Goal: Answer question/provide support: Share knowledge or assist other users

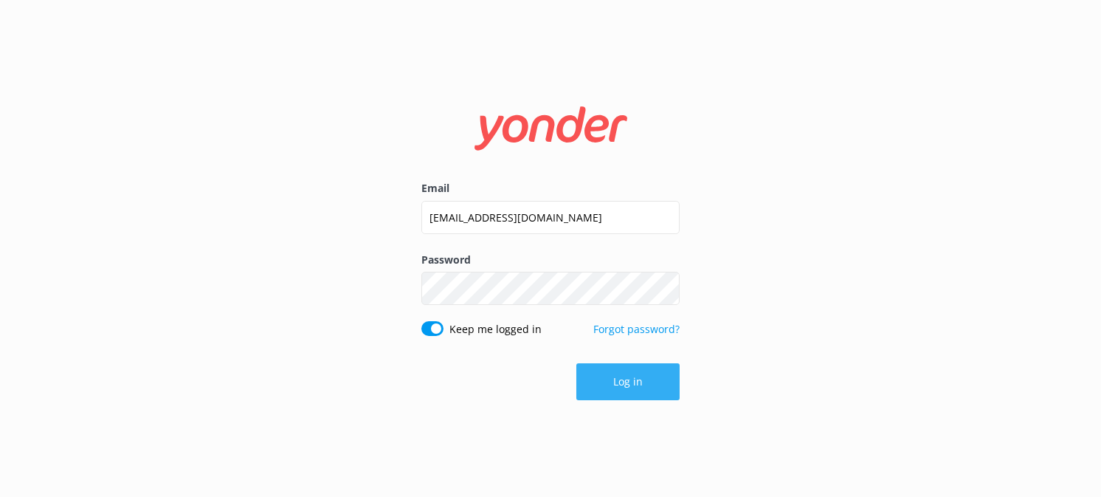
click at [607, 389] on button "Log in" at bounding box center [627, 381] width 103 height 37
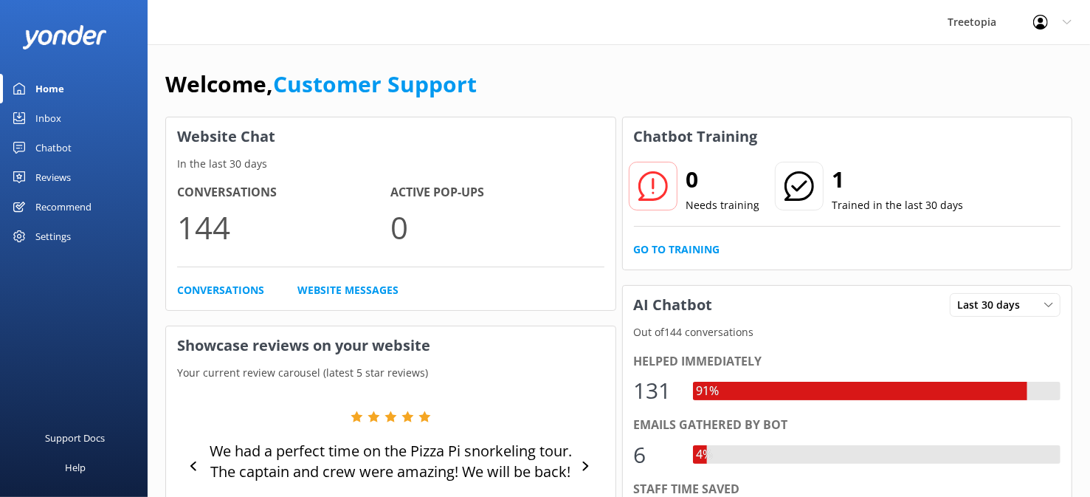
click at [66, 113] on link "Inbox" at bounding box center [74, 118] width 148 height 30
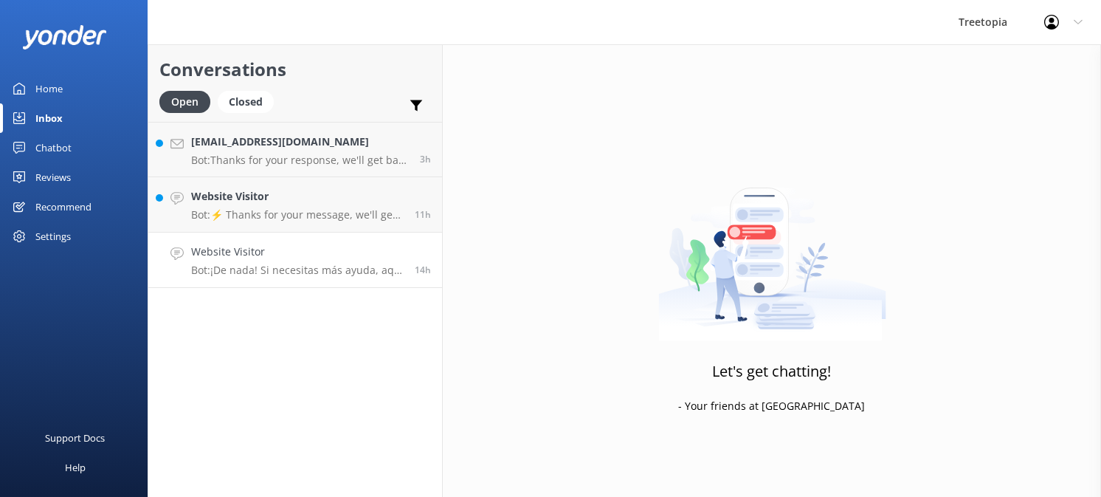
click at [230, 272] on p "Bot: ¡De nada! Si necesitas más ayuda, aquí estoy." at bounding box center [297, 269] width 213 height 13
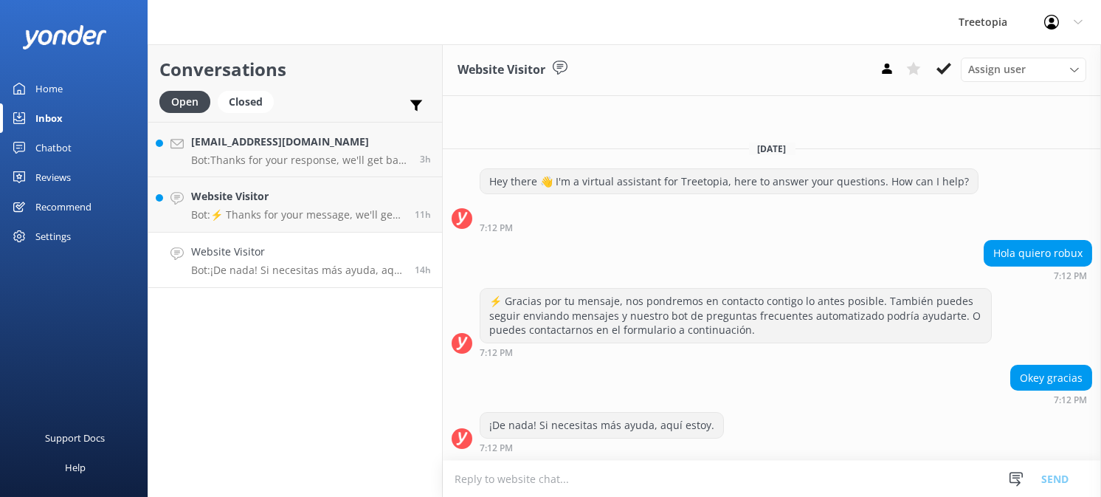
click at [272, 257] on h4 "Website Visitor" at bounding box center [297, 252] width 213 height 16
click at [269, 228] on link "Website Visitor Bot: ⚡ Thanks for your message, we'll get back to you as soon a…" at bounding box center [295, 204] width 294 height 55
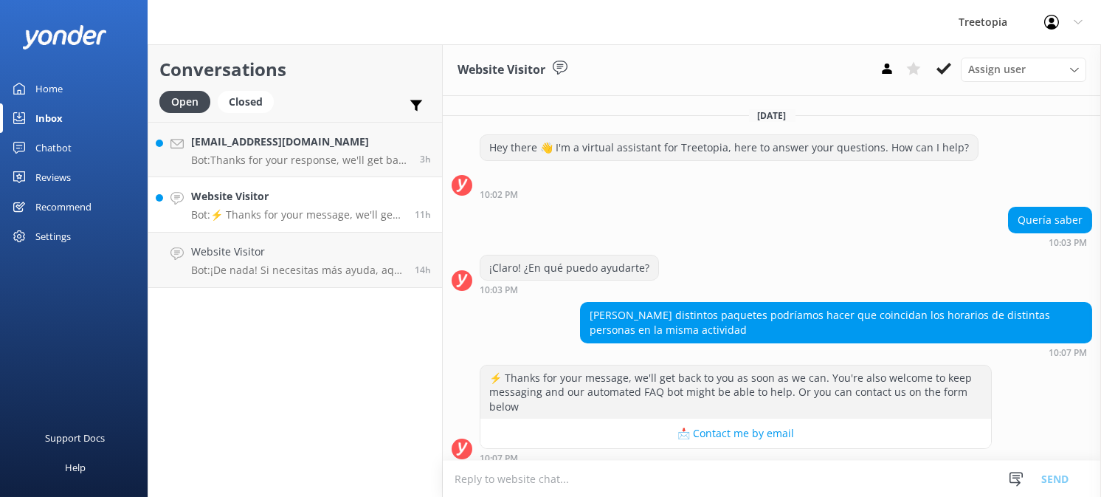
scroll to position [8, 0]
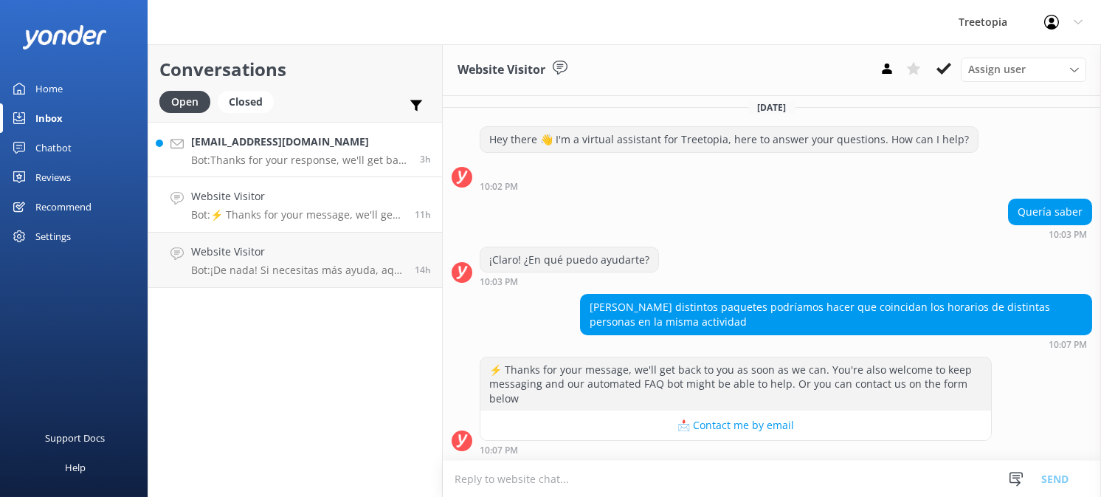
click at [295, 142] on h4 "[EMAIL_ADDRESS][DOMAIN_NAME]" at bounding box center [300, 142] width 218 height 16
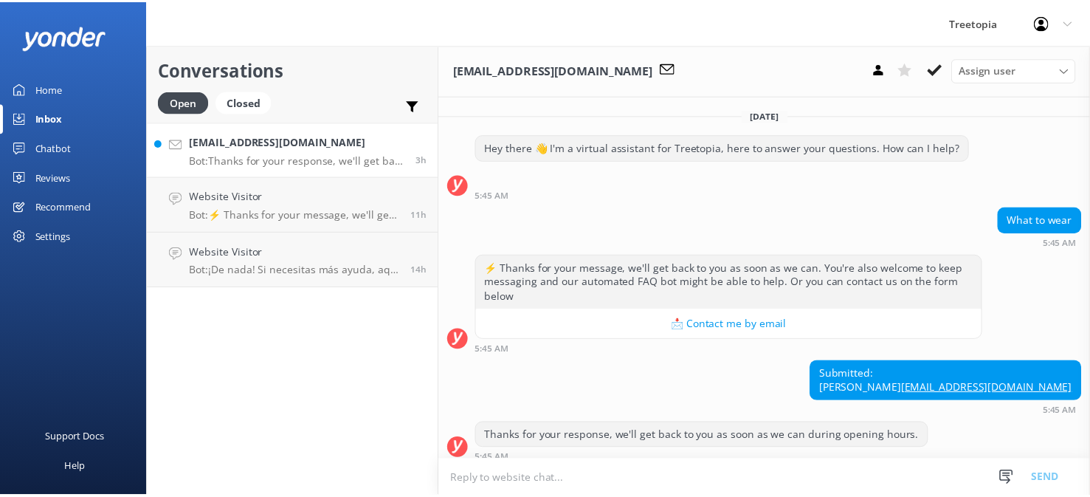
scroll to position [23, 0]
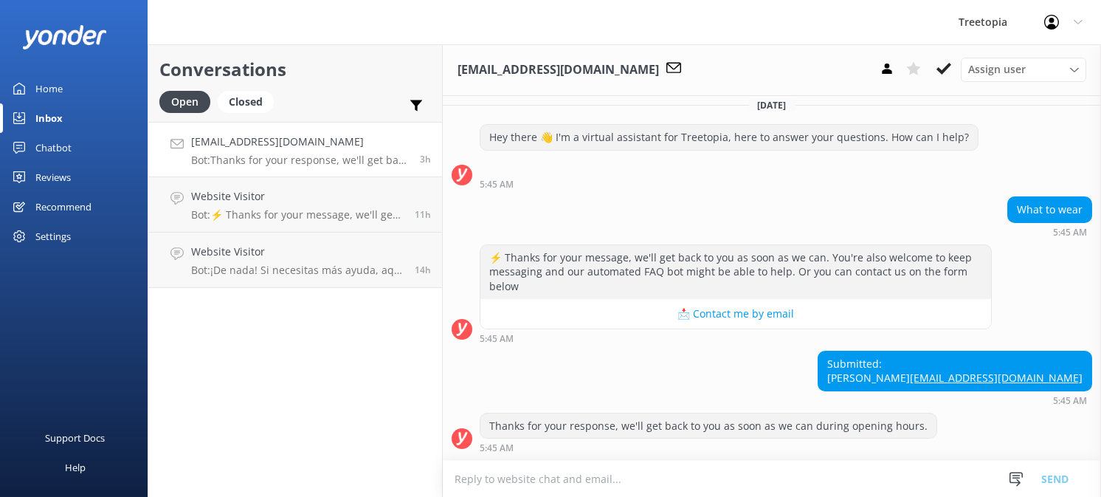
click at [75, 143] on link "Chatbot" at bounding box center [74, 148] width 148 height 30
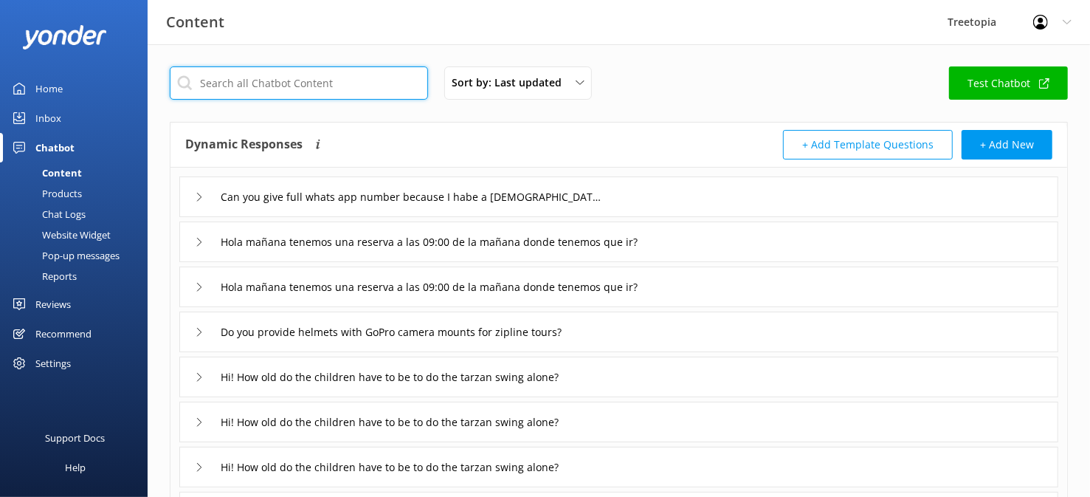
click at [328, 83] on input "text" at bounding box center [299, 82] width 258 height 33
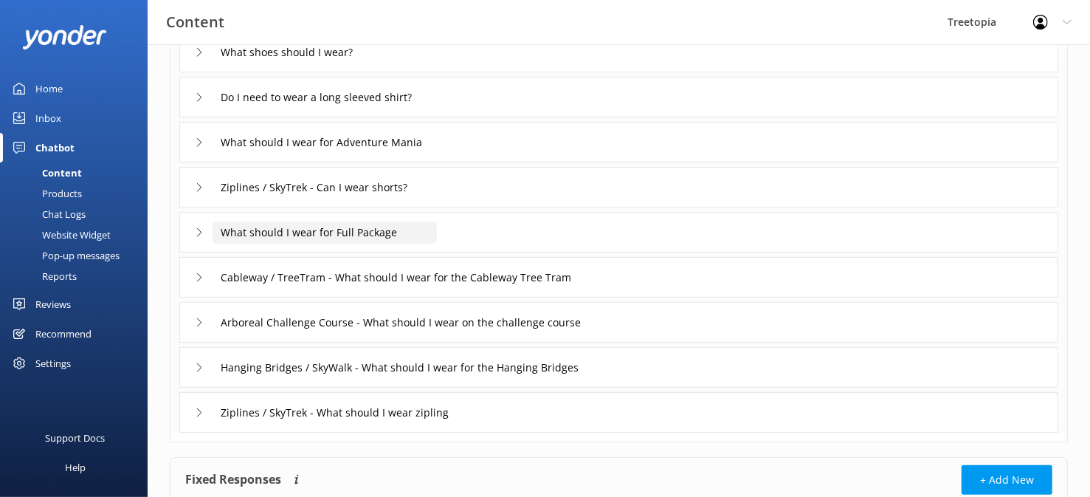
scroll to position [294, 0]
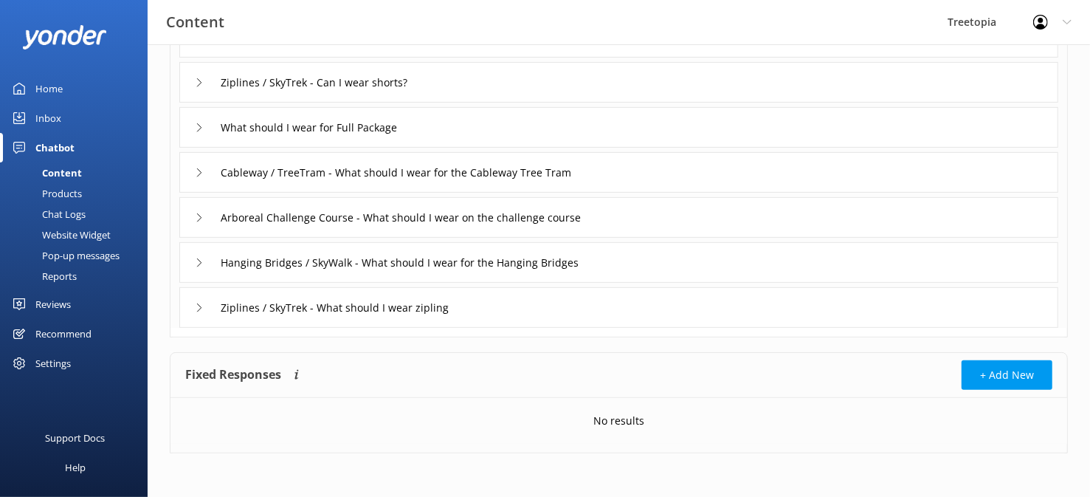
type input "wear"
click at [201, 124] on icon at bounding box center [199, 127] width 9 height 9
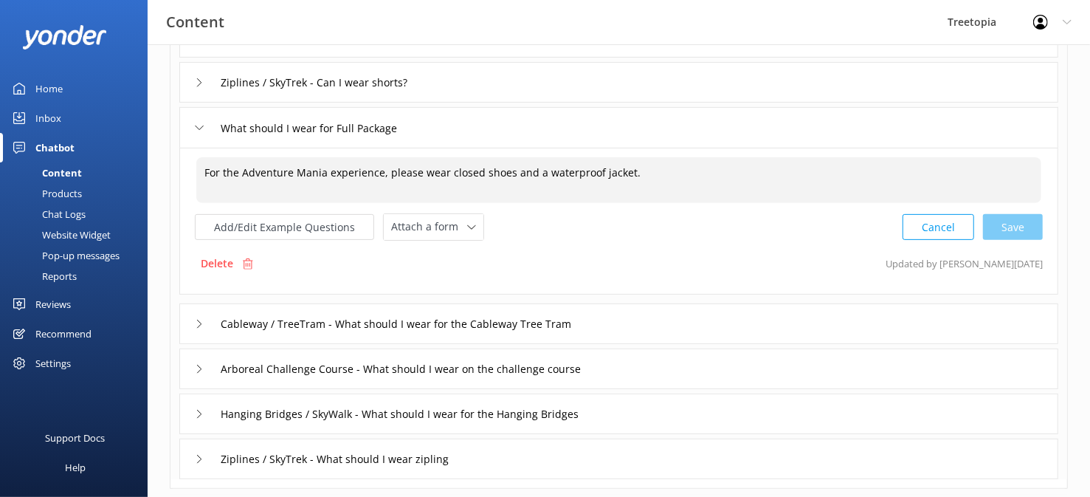
drag, startPoint x: 648, startPoint y: 172, endPoint x: 389, endPoint y: 173, distance: 259.1
click at [389, 173] on textarea "For the Adventure Mania experience, please wear closed shoes and a waterproof j…" at bounding box center [618, 180] width 845 height 46
click at [387, 173] on textarea "For the Adventure Mania experience, please wear closed shoes and a waterproof j…" at bounding box center [618, 180] width 845 height 46
drag, startPoint x: 384, startPoint y: 173, endPoint x: 638, endPoint y: 176, distance: 254.6
click at [638, 176] on textarea "For the Adventure Mania experience, please wear closed shoes and a waterproof j…" at bounding box center [618, 180] width 845 height 46
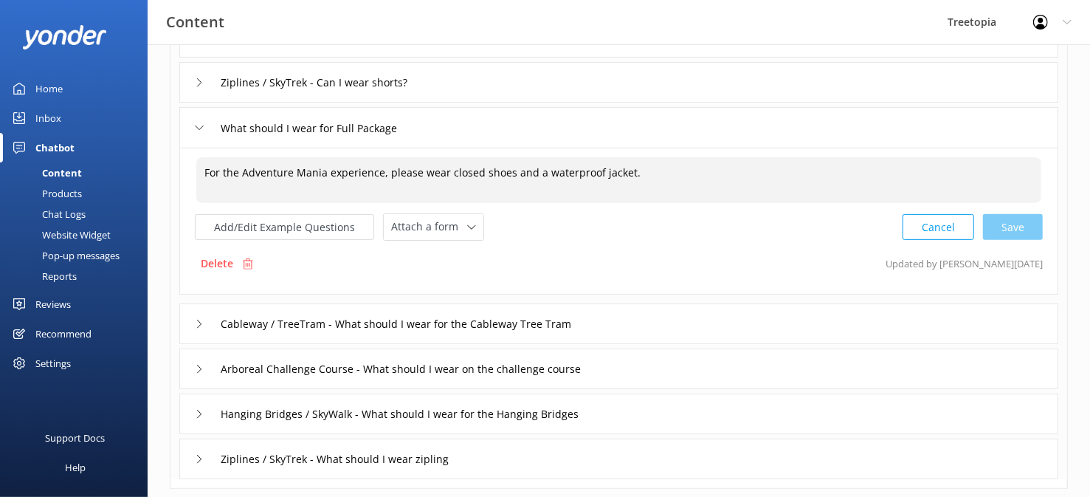
click at [443, 176] on textarea "For the Adventure Mania experience, please wear closed shoes and a waterproof j…" at bounding box center [618, 180] width 845 height 46
drag, startPoint x: 711, startPoint y: 173, endPoint x: 383, endPoint y: 168, distance: 327.7
click at [383, 168] on textarea "For the Adventure Mania experience, please wear lond pants, closed shoes and a …" at bounding box center [618, 180] width 845 height 46
click at [1032, 226] on div "Cancel Loading.." at bounding box center [972, 225] width 139 height 27
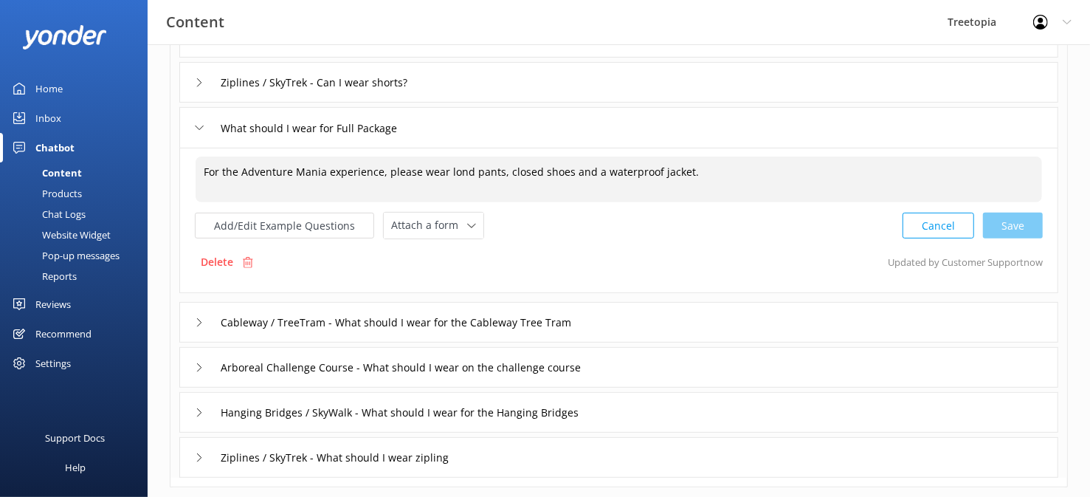
type textarea "For the Adventure Mania experience, please wear lond pants, closed shoes and a …"
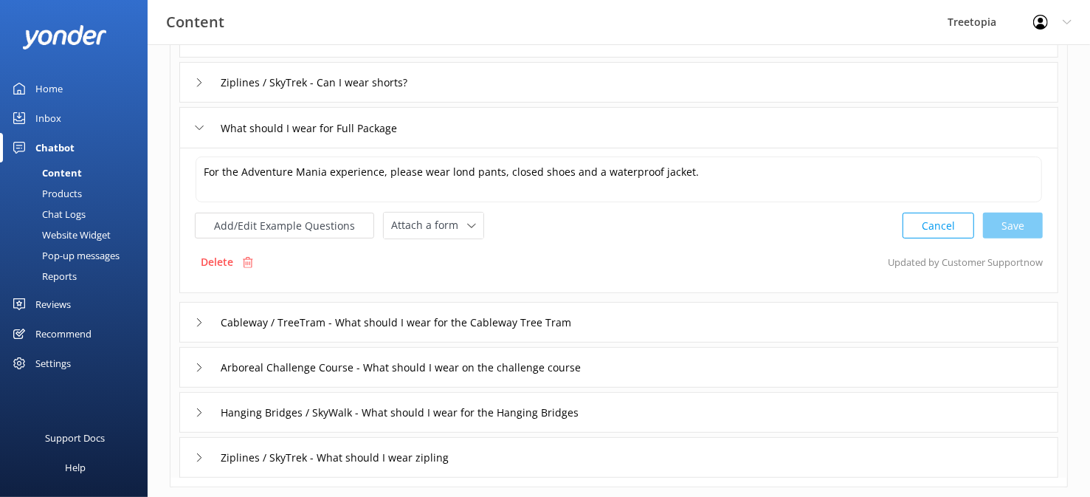
click at [88, 111] on link "Inbox" at bounding box center [74, 118] width 148 height 30
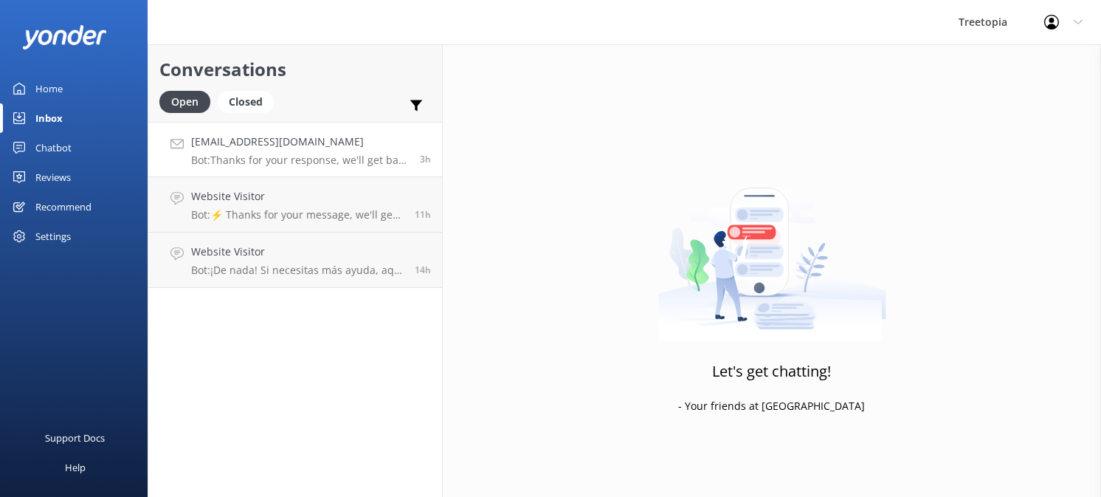
click at [269, 148] on h4 "[EMAIL_ADDRESS][DOMAIN_NAME]" at bounding box center [300, 142] width 218 height 16
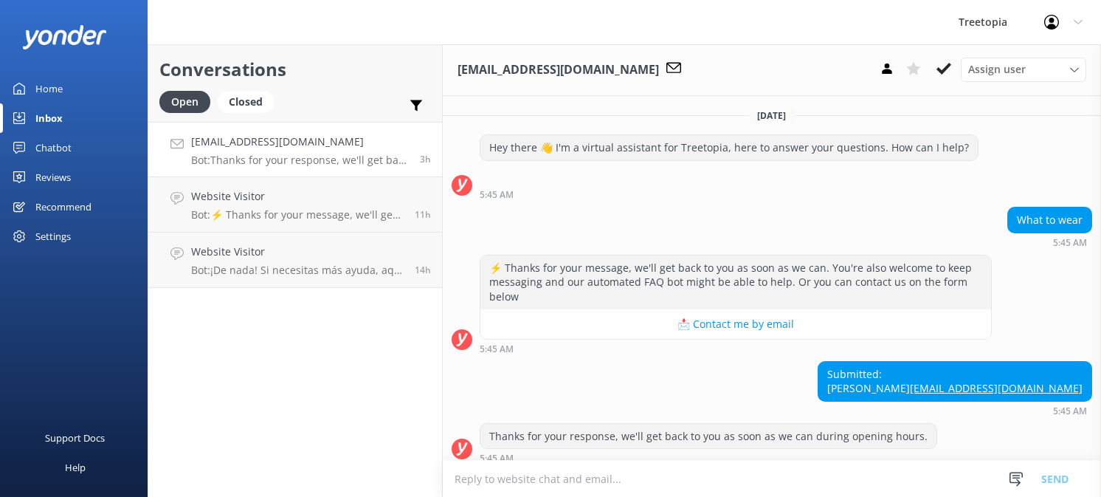
scroll to position [23, 0]
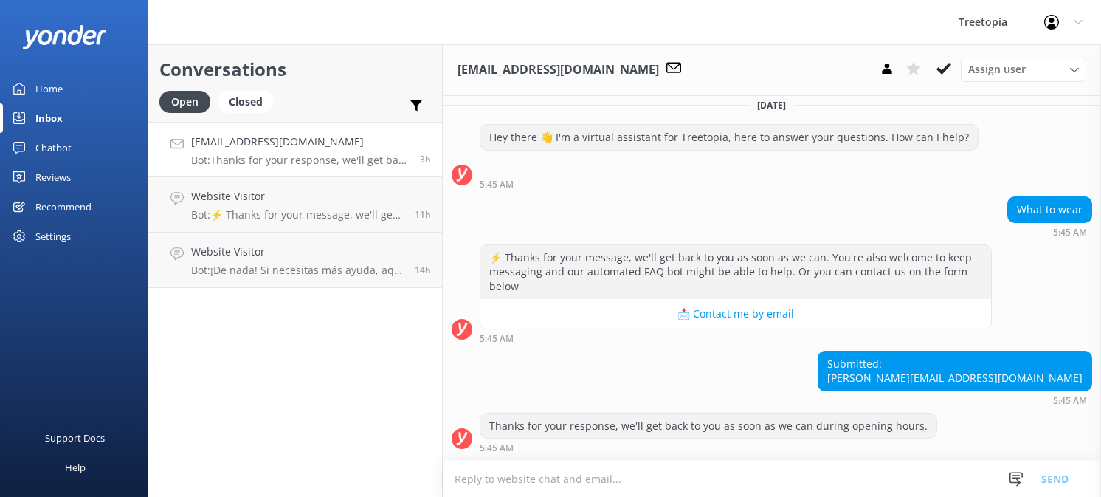
click at [621, 482] on textarea at bounding box center [772, 479] width 658 height 36
click at [458, 476] on textarea "please wear lond pants, closed shoes and a waterproof jacket." at bounding box center [772, 478] width 658 height 37
click at [537, 478] on textarea "Please wear lond pants, closed shoes and a waterproof jacket." at bounding box center [772, 478] width 658 height 37
click at [769, 476] on textarea "Please wear long pants, closed shoes and a waterproof jacket." at bounding box center [772, 478] width 658 height 37
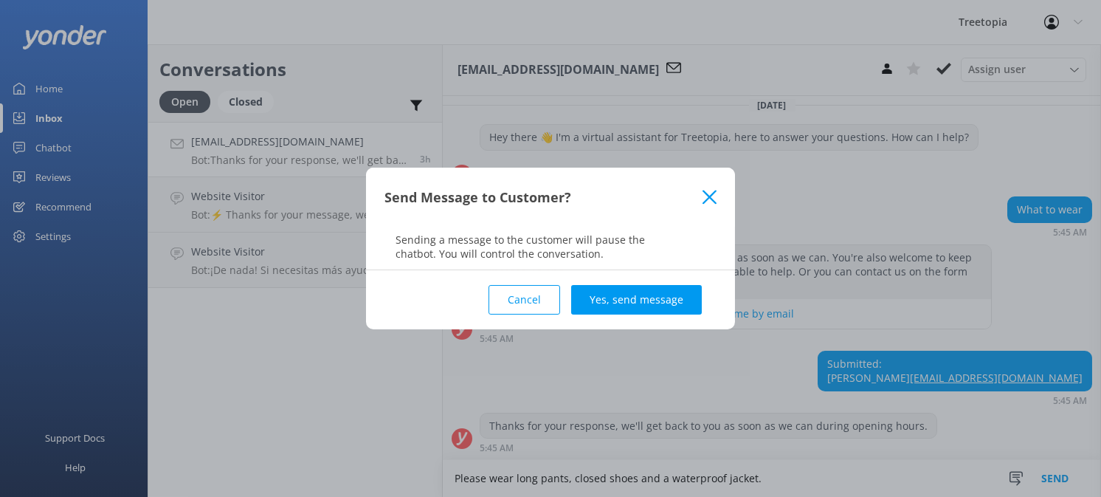
type textarea "Please wear long pants, closed shoes and a waterproof jacket."
click at [666, 299] on button "Yes, send message" at bounding box center [636, 300] width 131 height 30
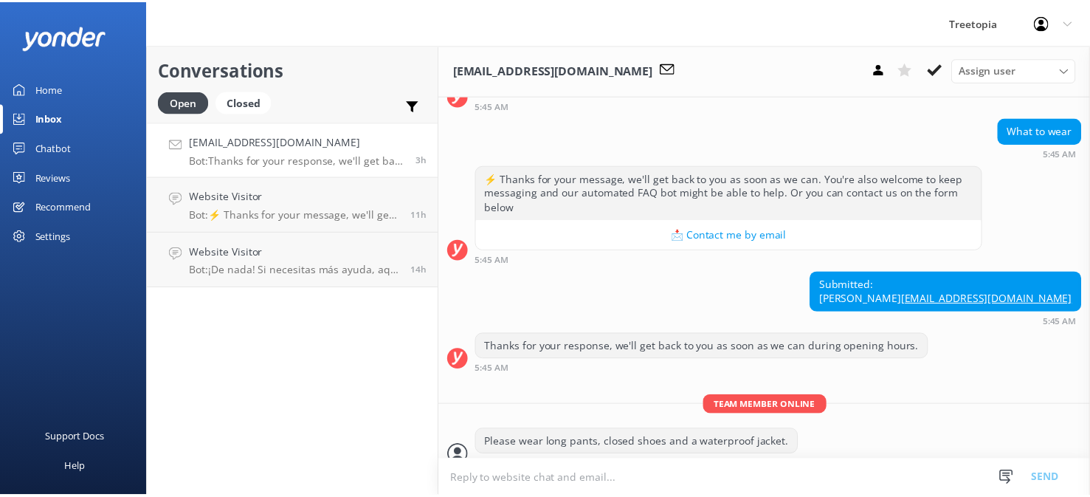
scroll to position [118, 0]
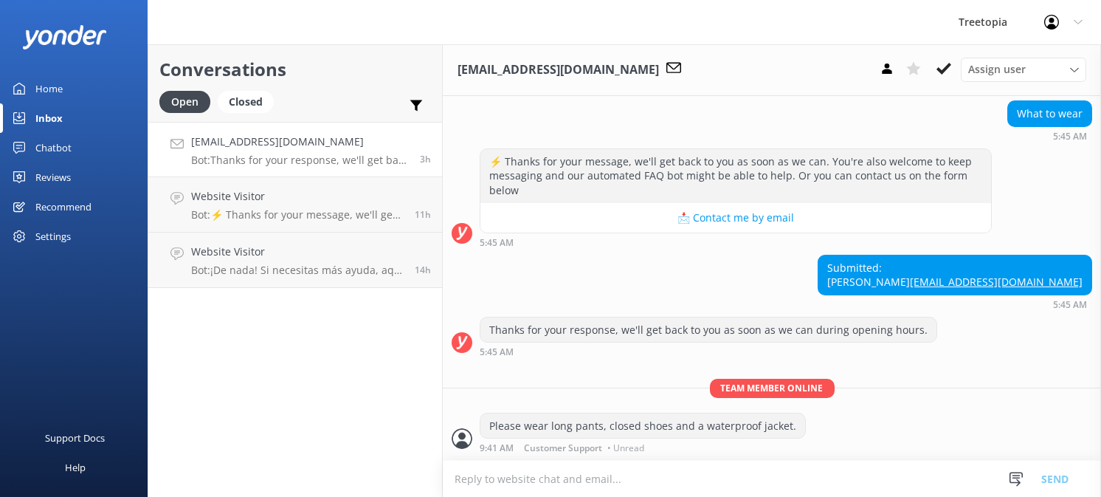
click at [69, 139] on div "Chatbot" at bounding box center [53, 148] width 36 height 30
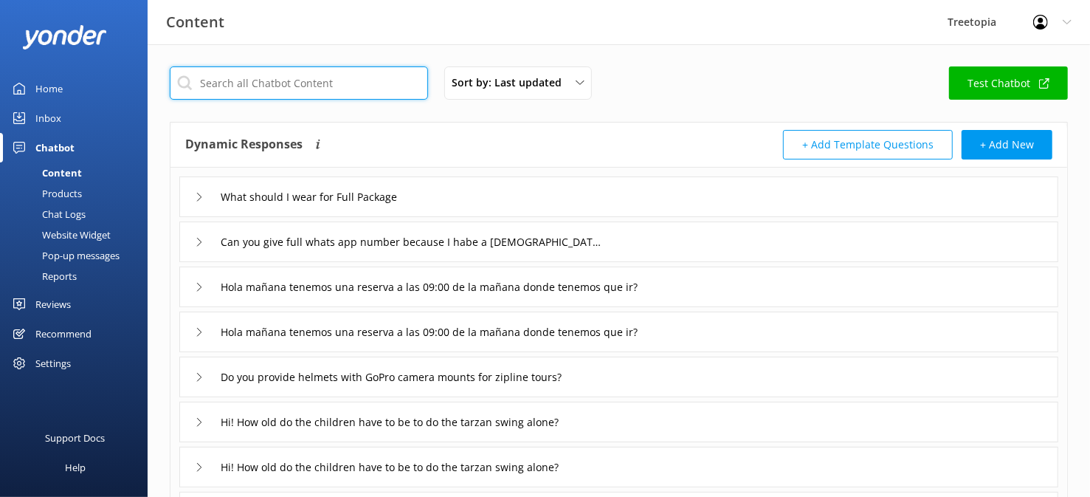
click at [339, 86] on input "text" at bounding box center [299, 82] width 258 height 33
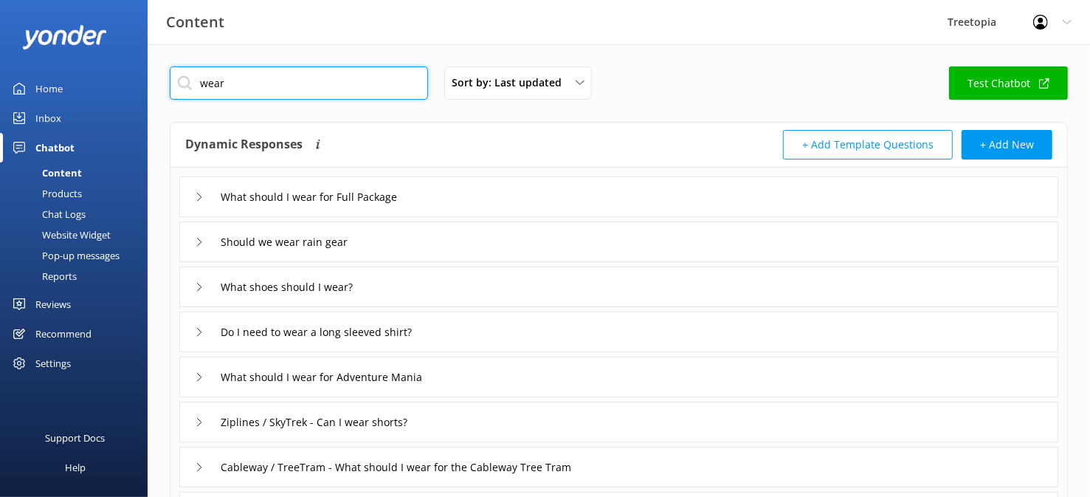
type input "wear"
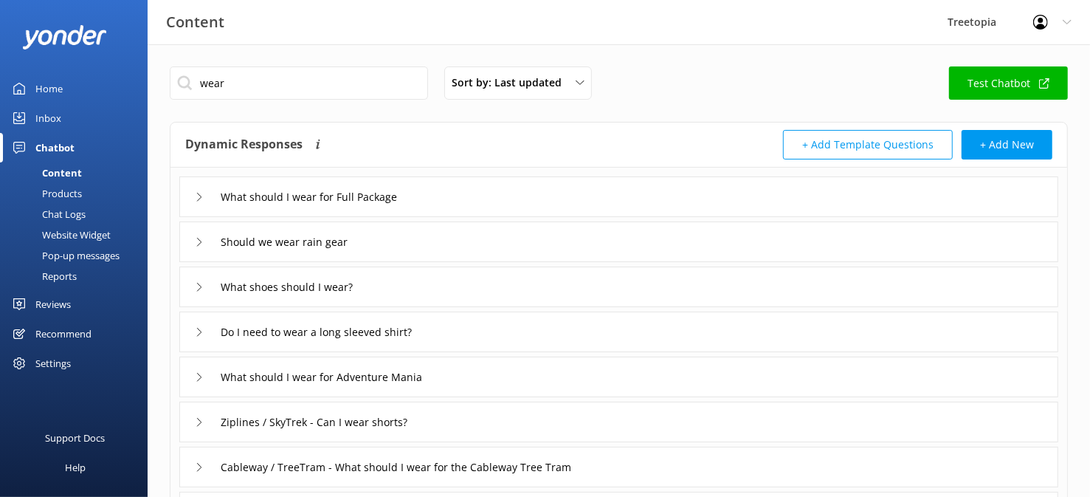
click at [191, 194] on div "What should I wear for Full Package" at bounding box center [618, 196] width 879 height 41
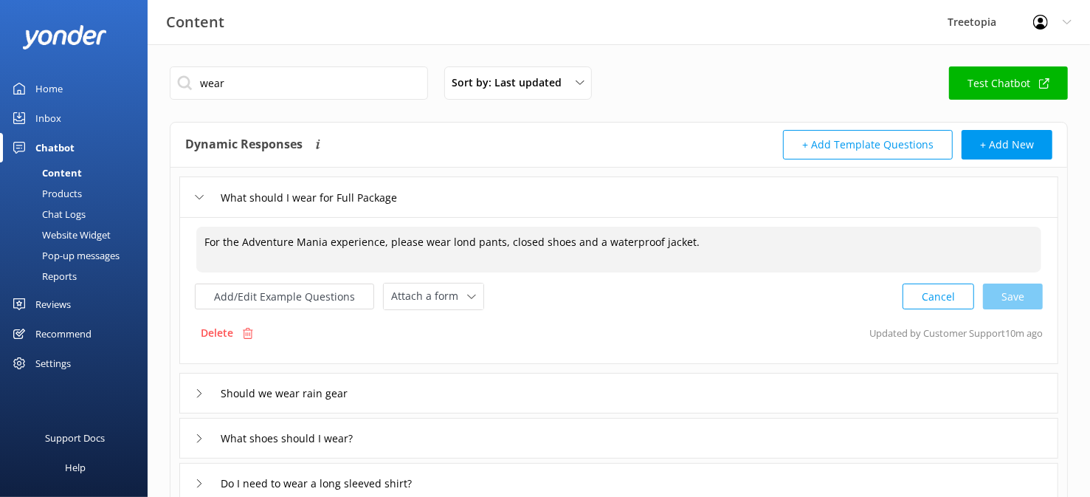
click at [464, 242] on textarea "For the Adventure Mania experience, please wear lond pants, closed shoes and a …" at bounding box center [618, 250] width 845 height 46
click at [1031, 304] on div "Cancel Loading.." at bounding box center [972, 294] width 139 height 27
type textarea "For the Adventure Mania experience, please wear long pants, closed shoes and a …"
click at [55, 77] on div "Home" at bounding box center [48, 89] width 27 height 30
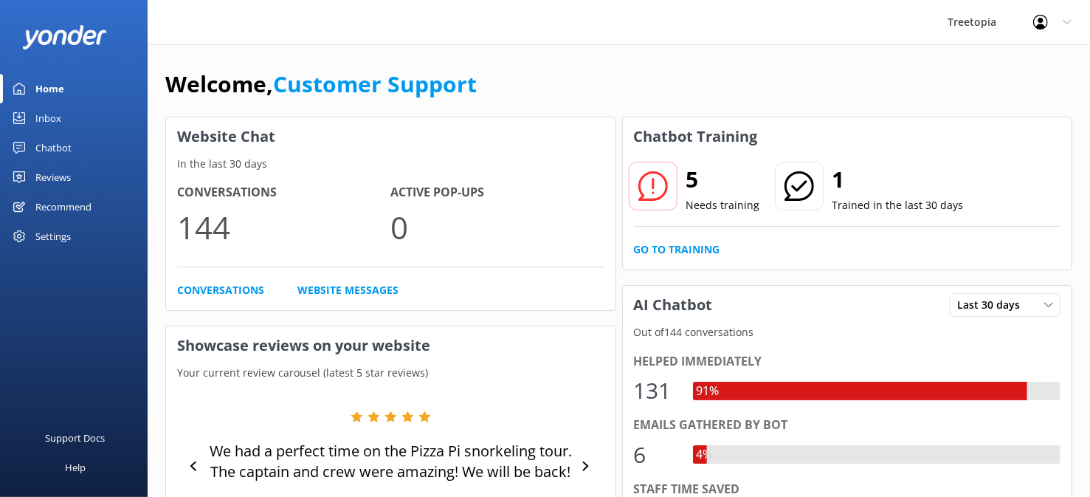
click at [664, 188] on use at bounding box center [653, 186] width 30 height 30
click at [673, 249] on link "Go to Training" at bounding box center [677, 249] width 86 height 16
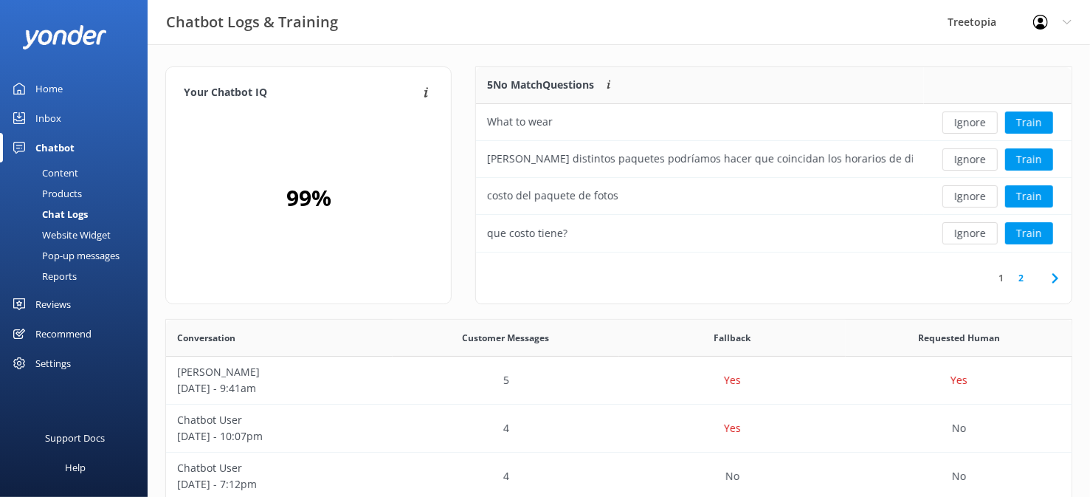
scroll to position [174, 585]
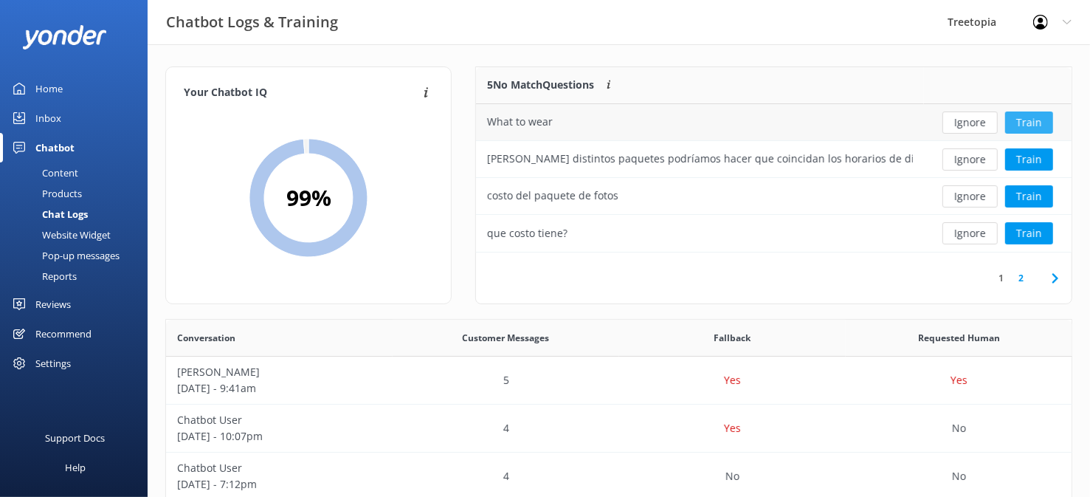
click at [1029, 121] on button "Train" at bounding box center [1029, 122] width 48 height 22
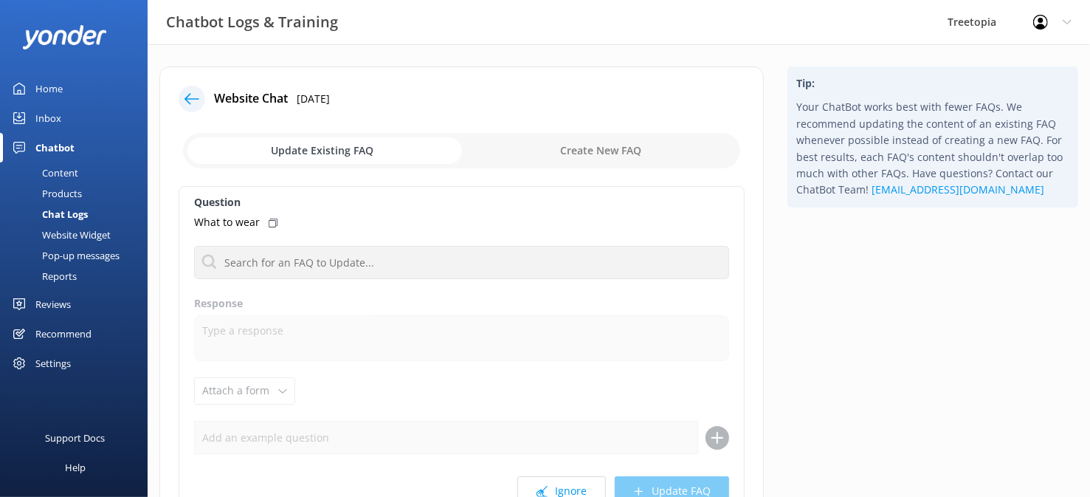
click at [615, 154] on input "checkbox" at bounding box center [461, 150] width 557 height 35
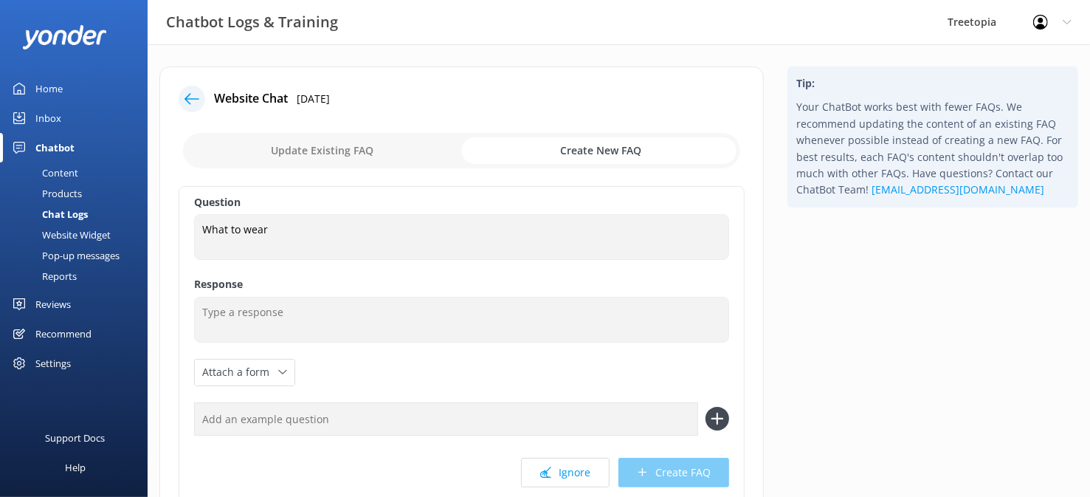
click at [361, 149] on input "checkbox" at bounding box center [461, 150] width 557 height 35
checkbox input "false"
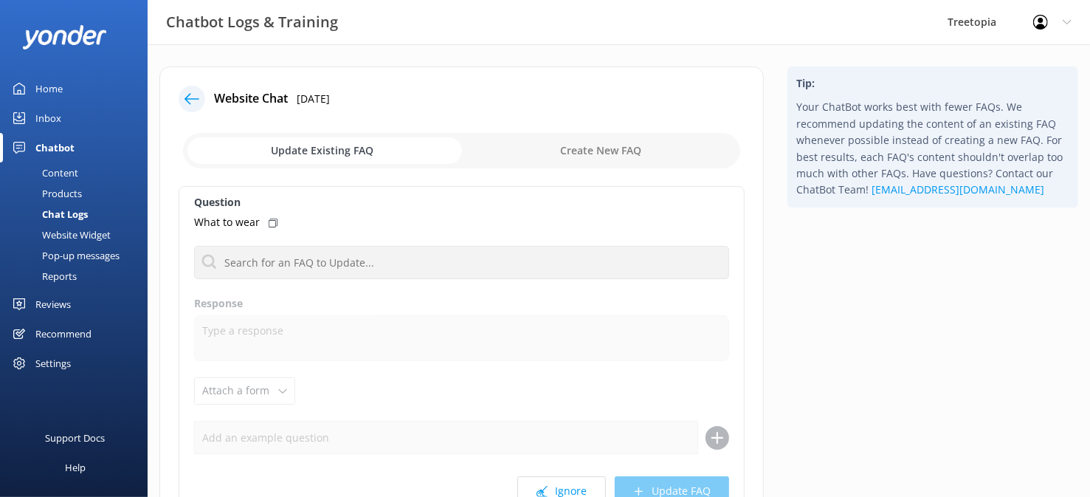
click at [197, 102] on icon at bounding box center [192, 99] width 15 height 15
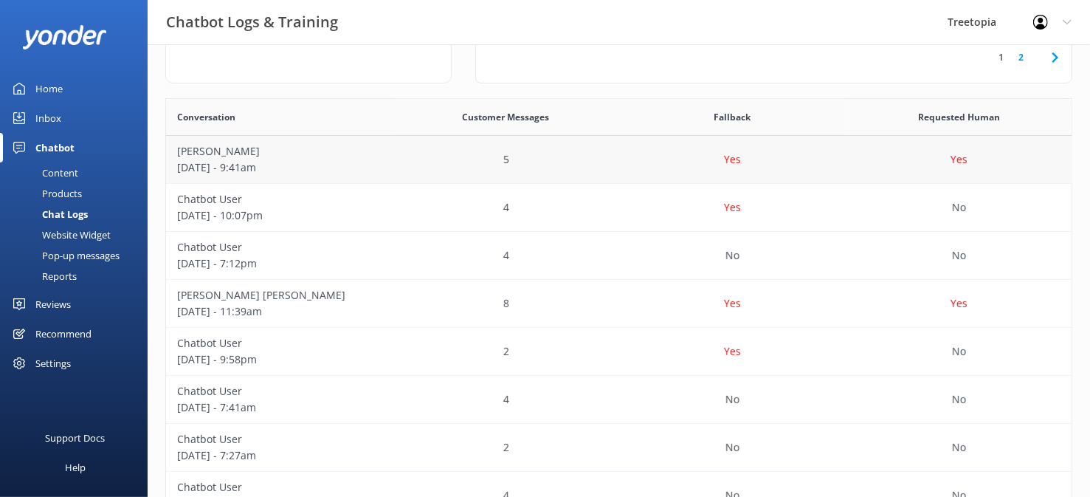
scroll to position [295, 0]
